Goal: Use online tool/utility: Utilize a website feature to perform a specific function

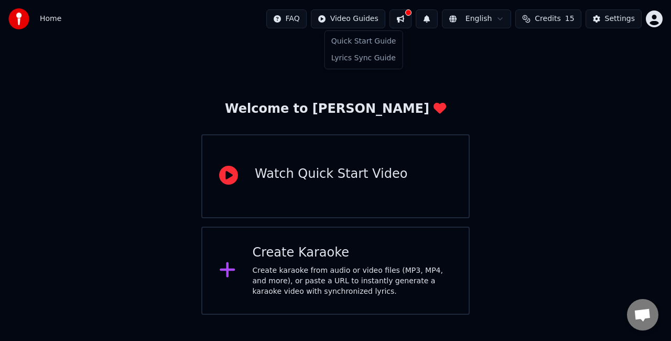
click at [365, 24] on html "Home FAQ Video Guides English Credits 15 Settings Welcome to Youka Watch Quick …" at bounding box center [335, 157] width 671 height 314
click at [409, 17] on html "Home FAQ Video Guides English Credits 15 Settings Welcome to Youka Watch Quick …" at bounding box center [335, 157] width 671 height 314
click at [409, 17] on button at bounding box center [400, 18] width 22 height 19
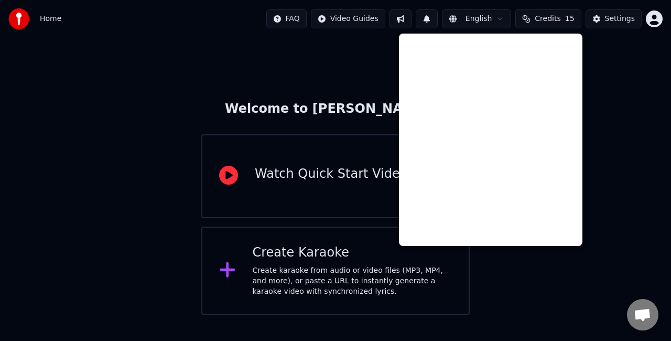
click at [325, 268] on div "Create karaoke from audio or video files (MP3, MP4, and more), or paste a URL t…" at bounding box center [353, 280] width 200 height 31
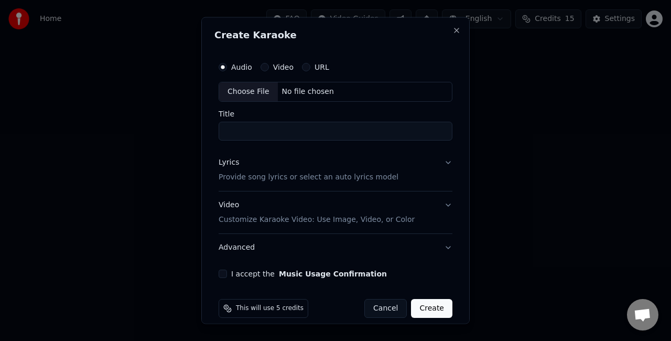
click at [444, 154] on div "Audio Video URL Choose File No file chosen Title Lyrics Provide song lyrics or …" at bounding box center [335, 167] width 242 height 230
click at [435, 164] on button "Lyrics Provide song lyrics or select an auto lyrics model" at bounding box center [336, 169] width 234 height 42
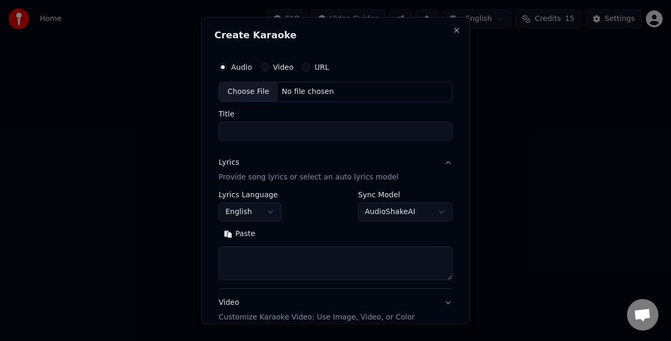
click at [435, 163] on button "Lyrics Provide song lyrics or select an auto lyrics model" at bounding box center [336, 169] width 234 height 42
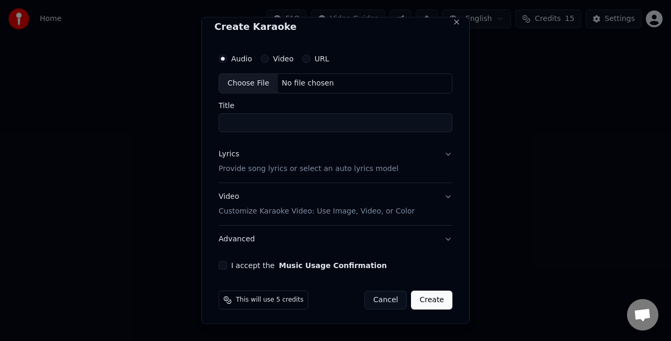
scroll to position [11, 0]
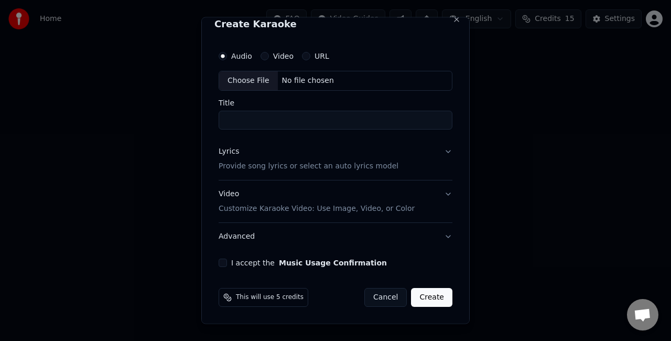
click at [375, 292] on button "Cancel" at bounding box center [385, 296] width 42 height 19
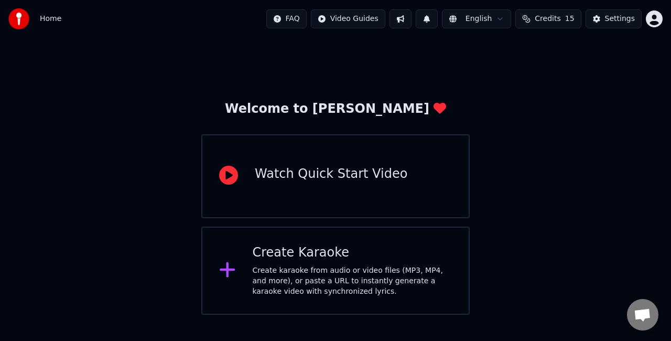
click at [657, 14] on html "Home FAQ Video Guides English Credits 15 Settings Welcome to Youka Watch Quick …" at bounding box center [335, 157] width 671 height 314
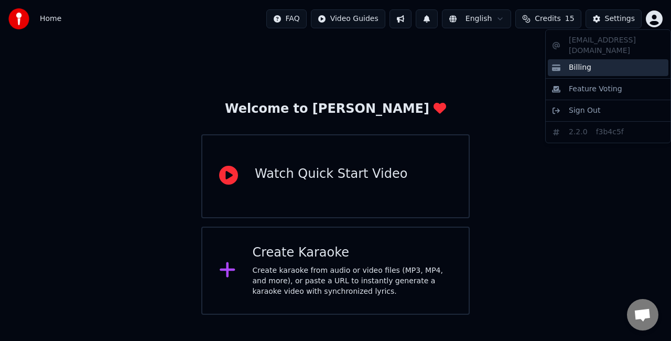
click at [590, 59] on div "Billing" at bounding box center [608, 67] width 121 height 17
